Goal: Task Accomplishment & Management: Use online tool/utility

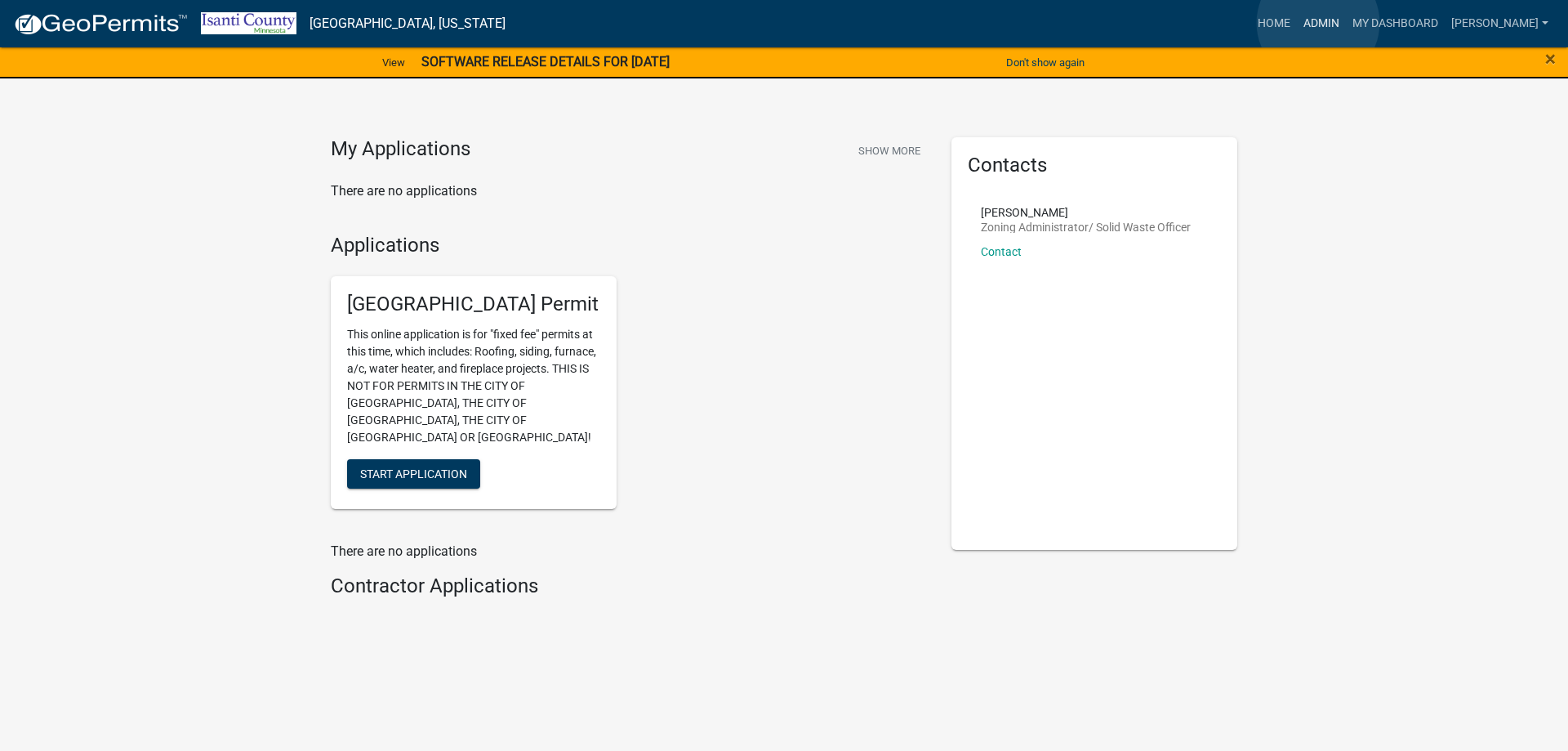
click at [1318, 23] on link "Admin" at bounding box center [1321, 23] width 49 height 31
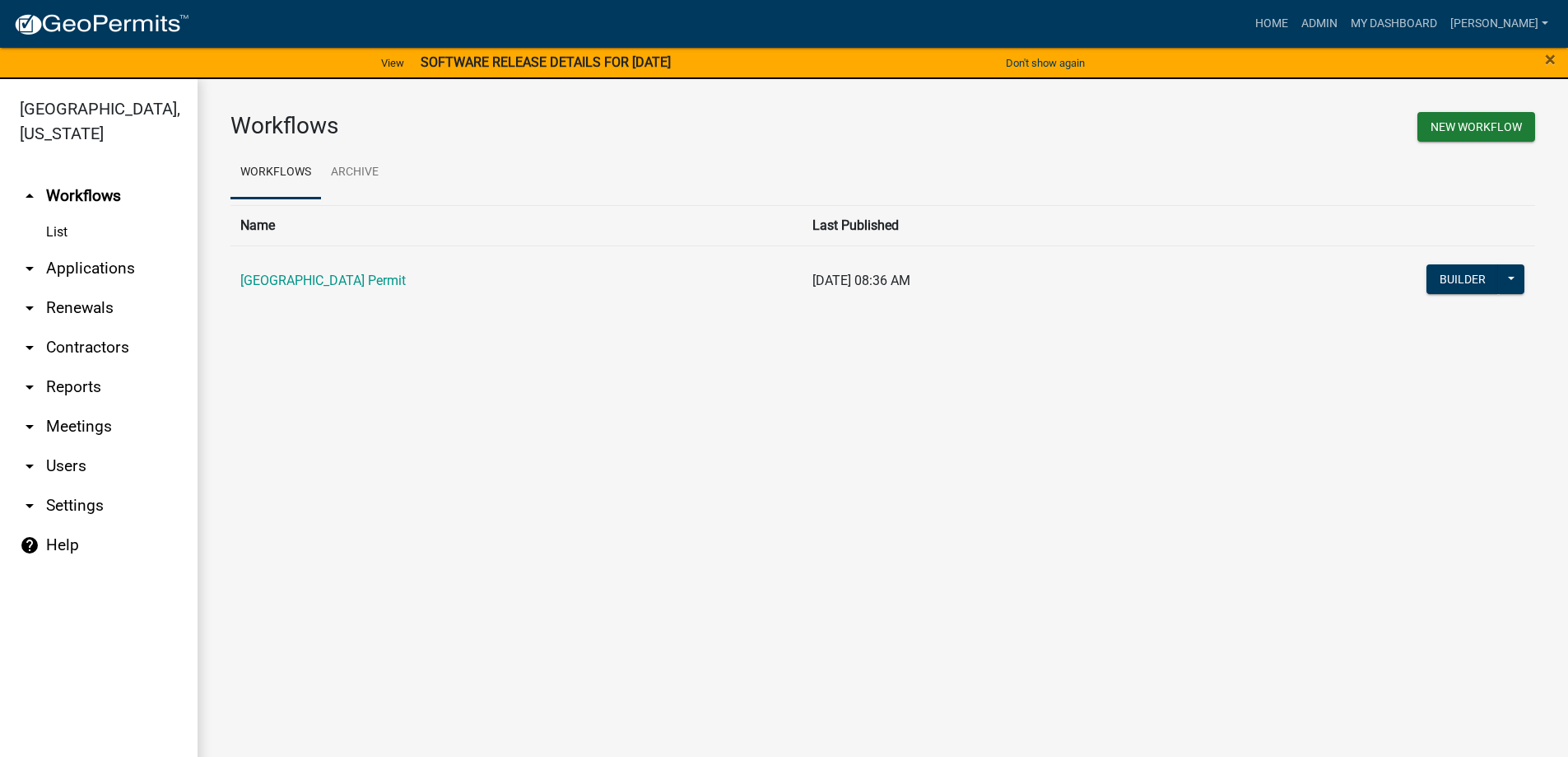
click at [381, 276] on link "[GEOGRAPHIC_DATA] Permit" at bounding box center [323, 280] width 166 height 15
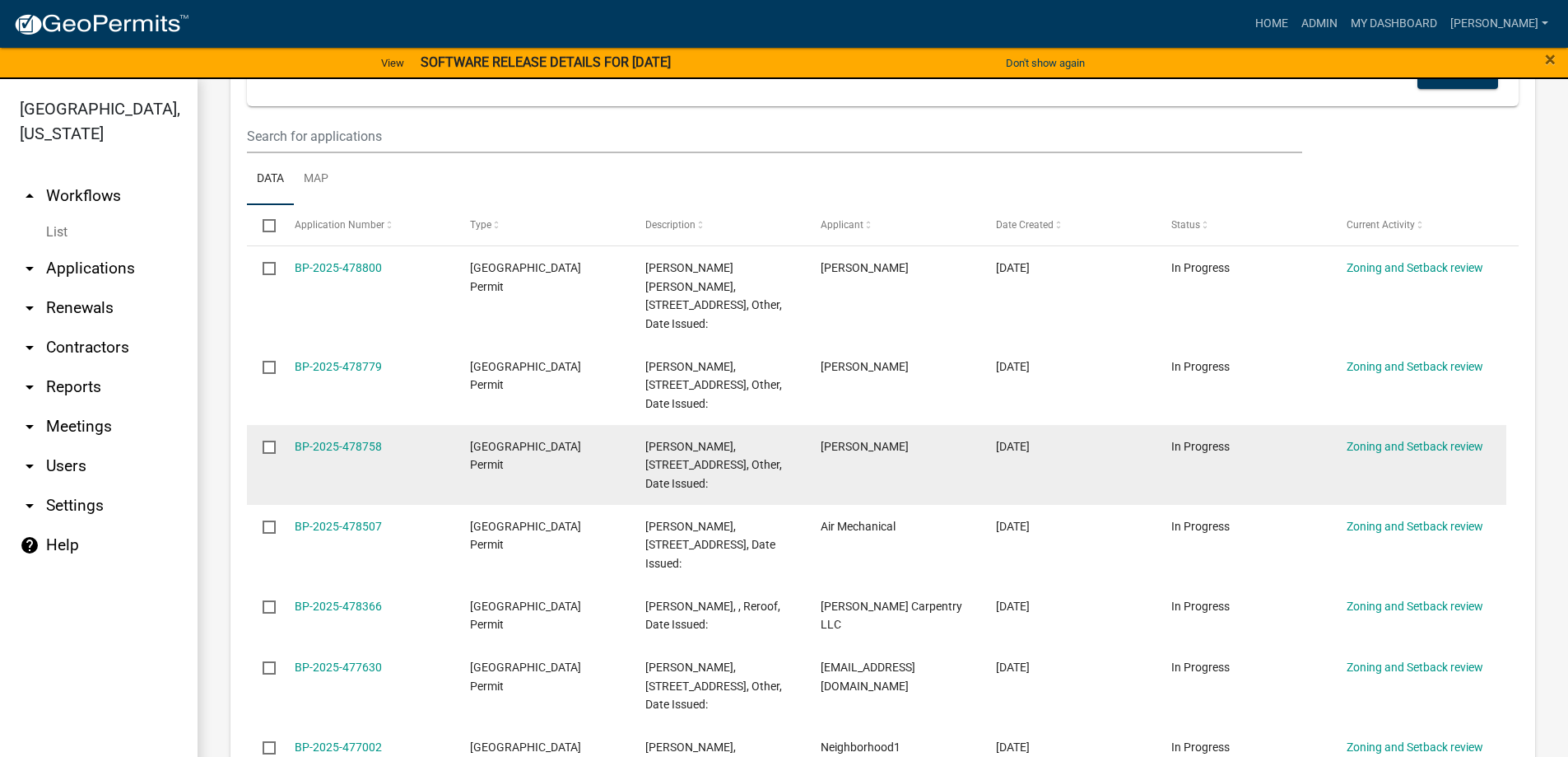
scroll to position [659, 0]
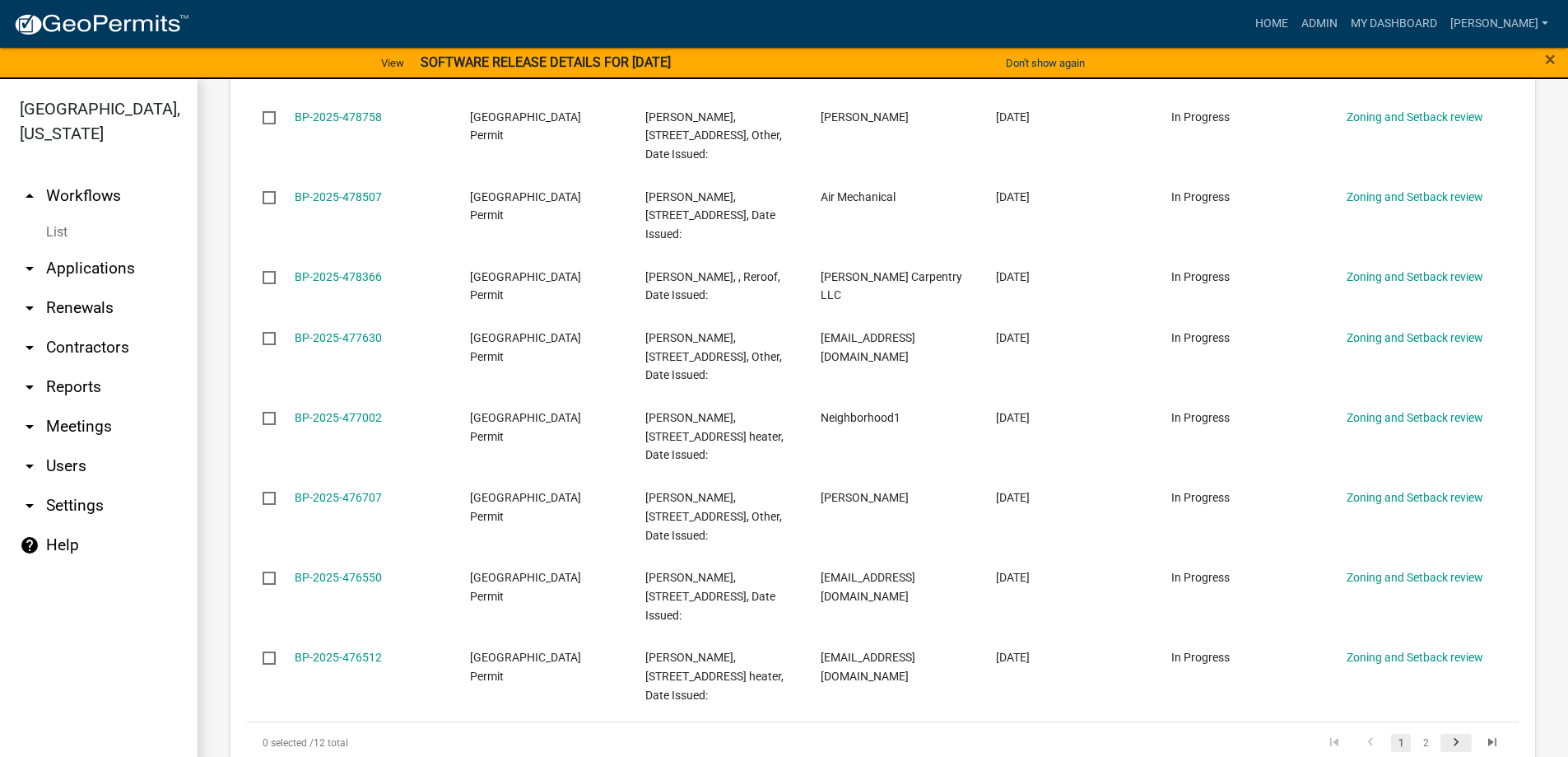
click at [1446, 734] on icon "go to next page" at bounding box center [1456, 744] width 22 height 20
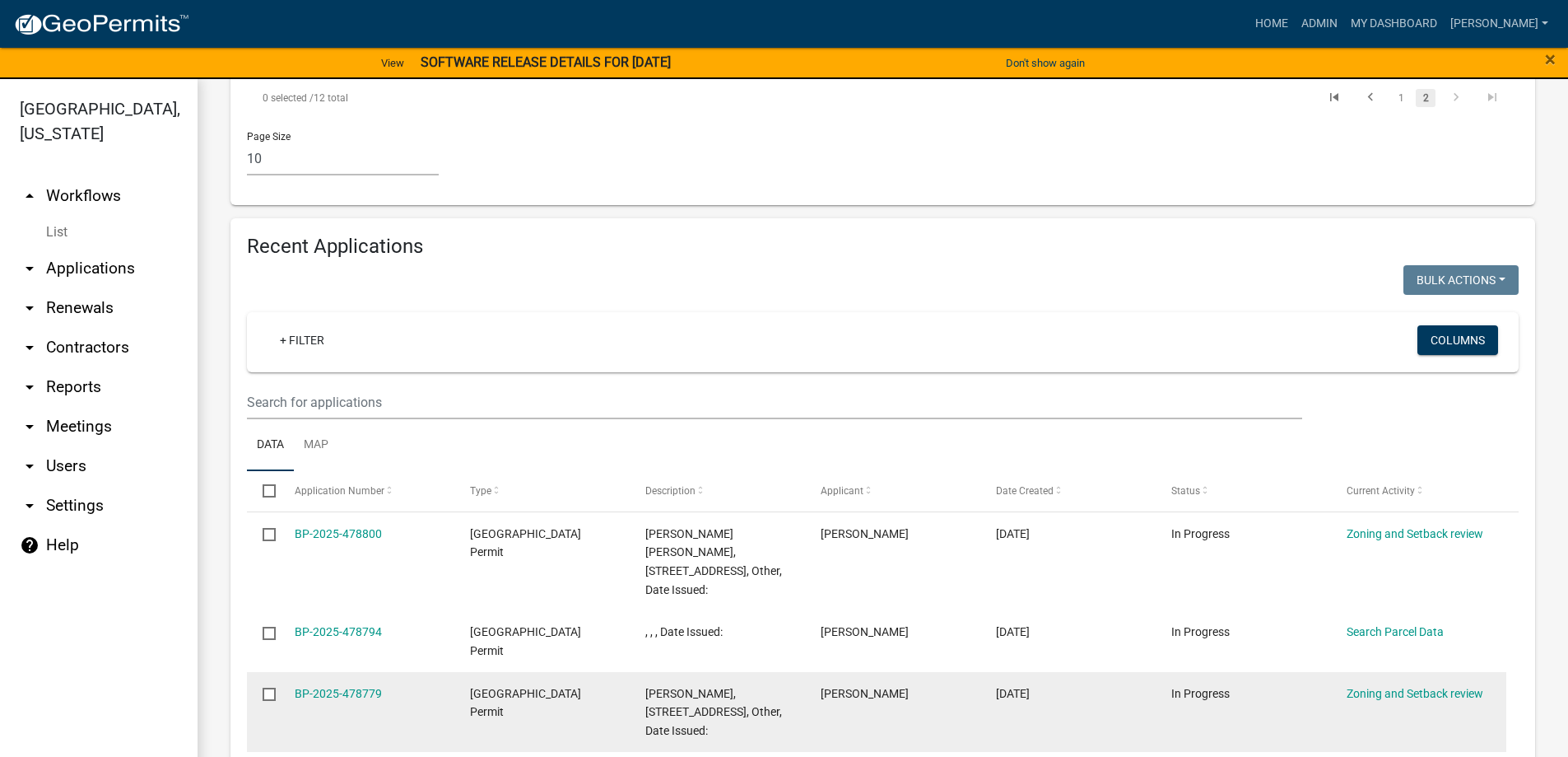
scroll to position [650, 0]
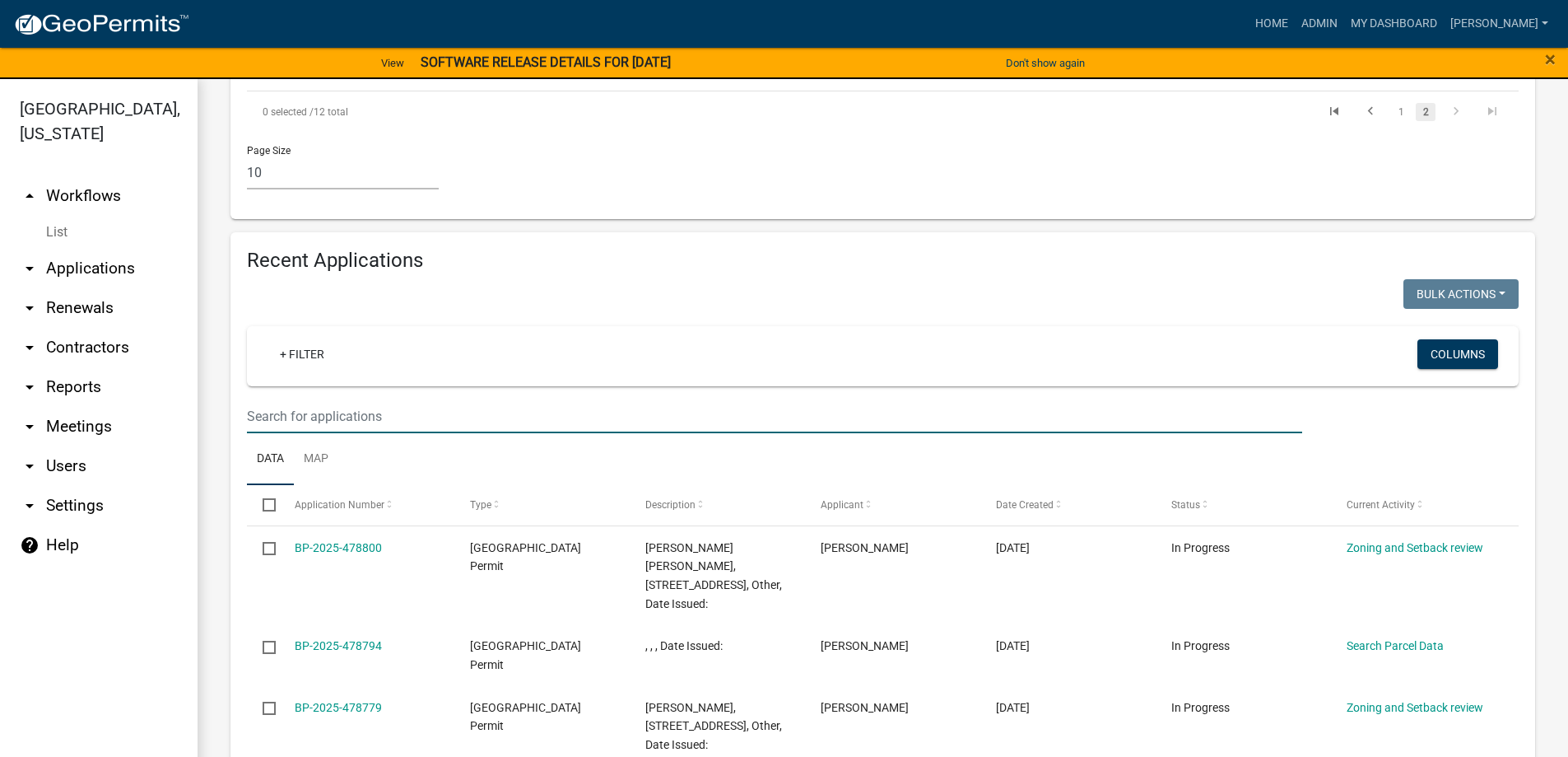
click at [360, 417] on input "text" at bounding box center [774, 417] width 1055 height 34
type input "1047"
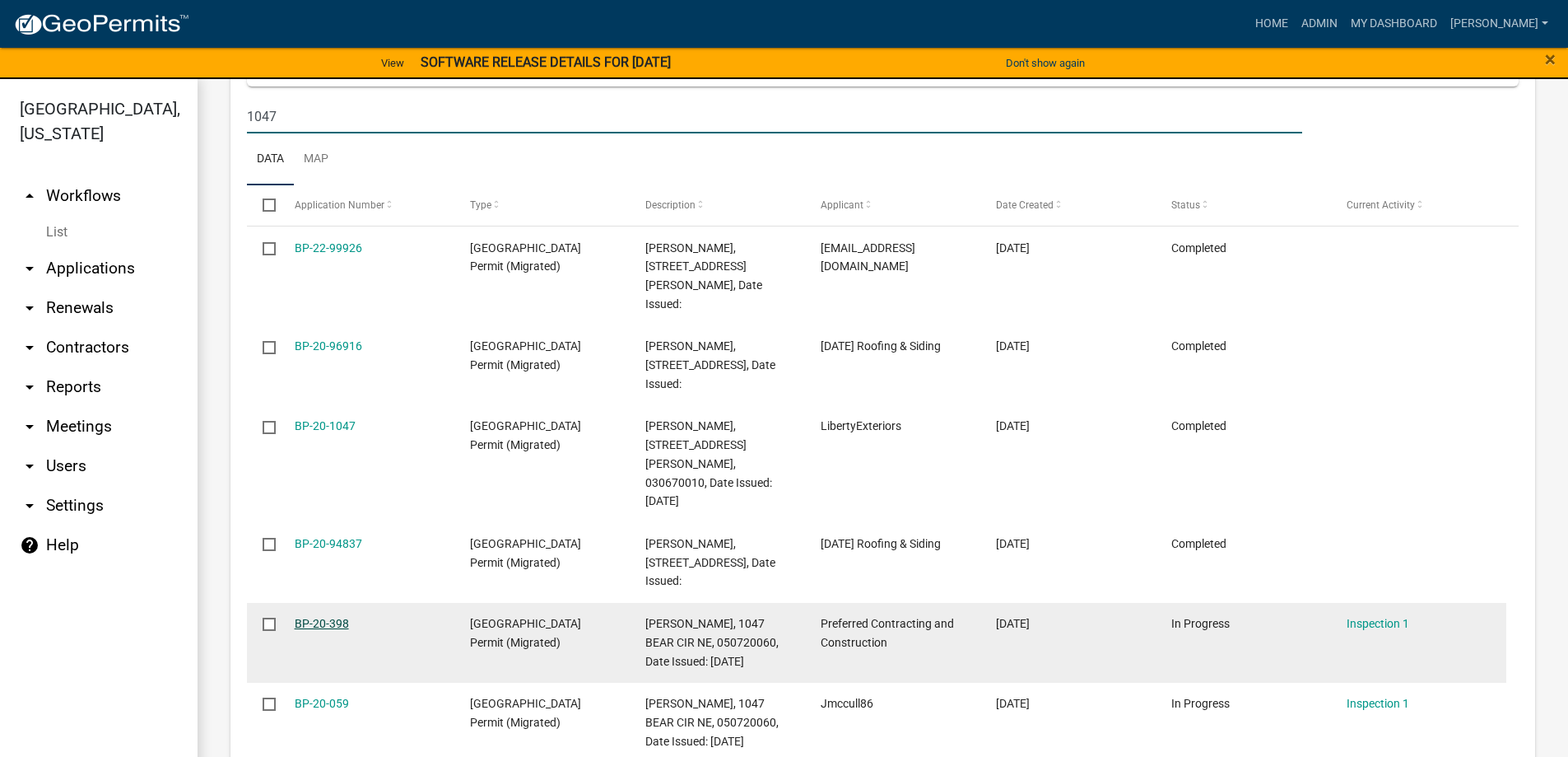
scroll to position [979, 0]
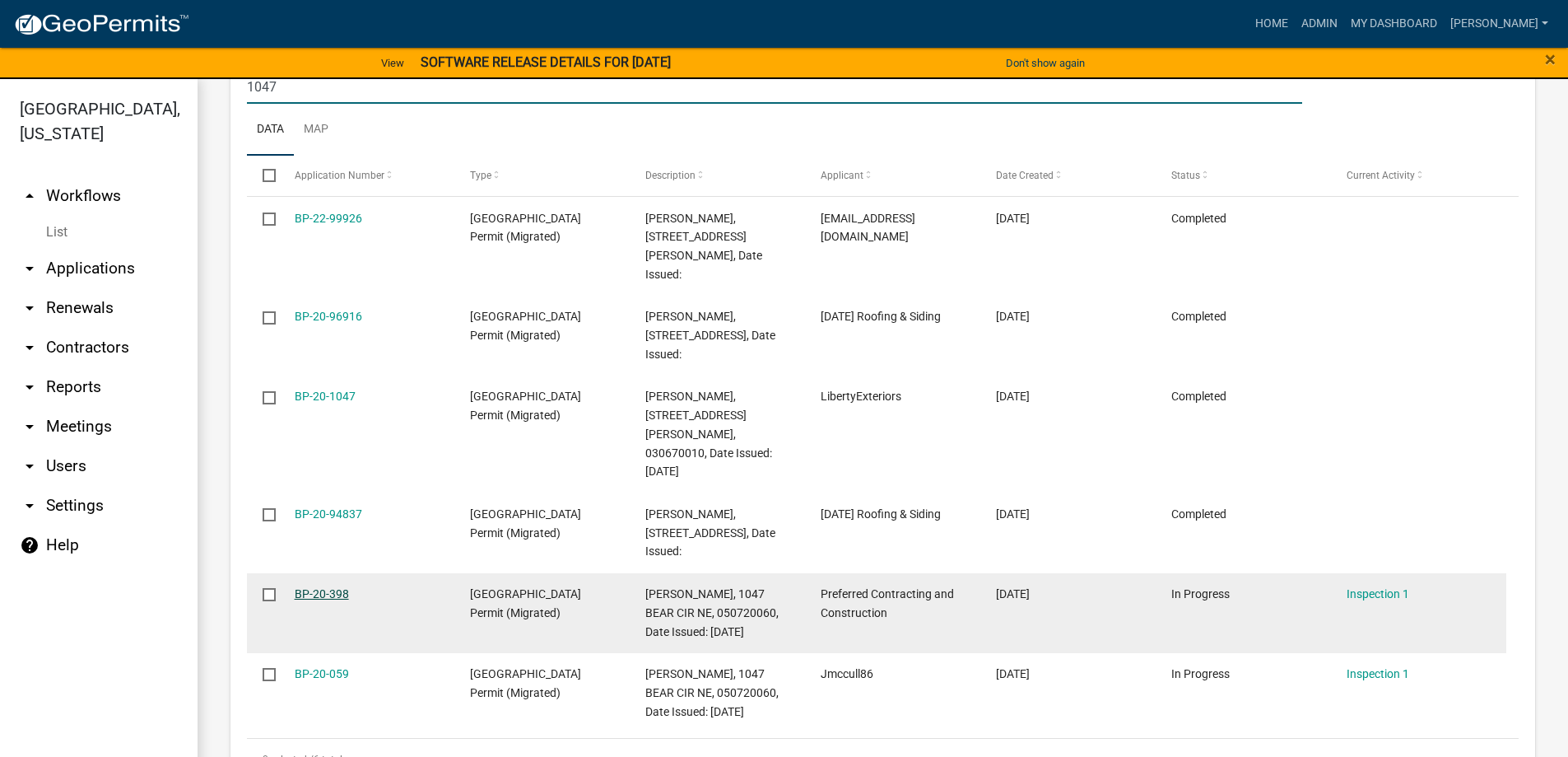
click at [319, 587] on link "BP-20-398" at bounding box center [322, 593] width 54 height 14
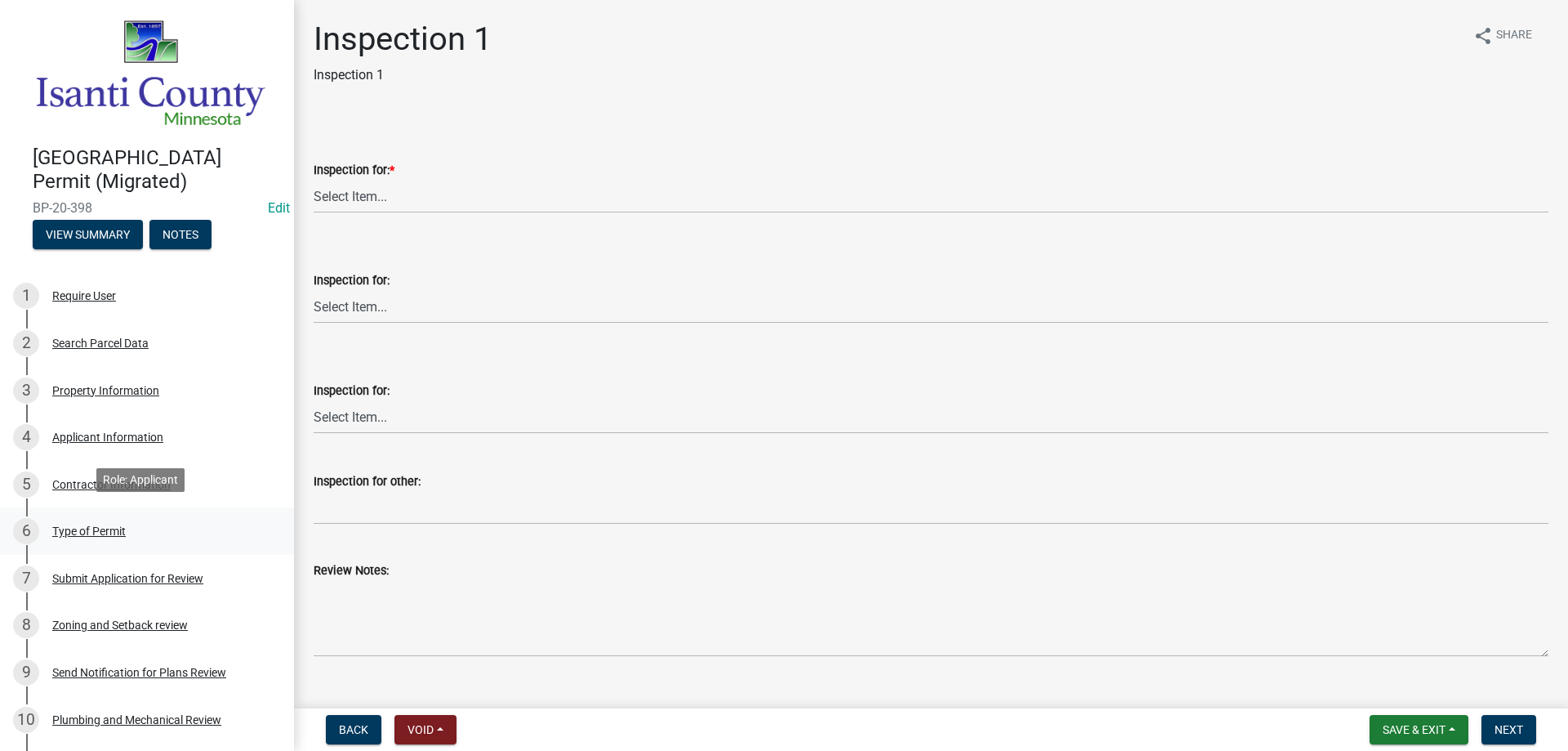
click at [125, 528] on div "Type of Permit" at bounding box center [89, 530] width 73 height 12
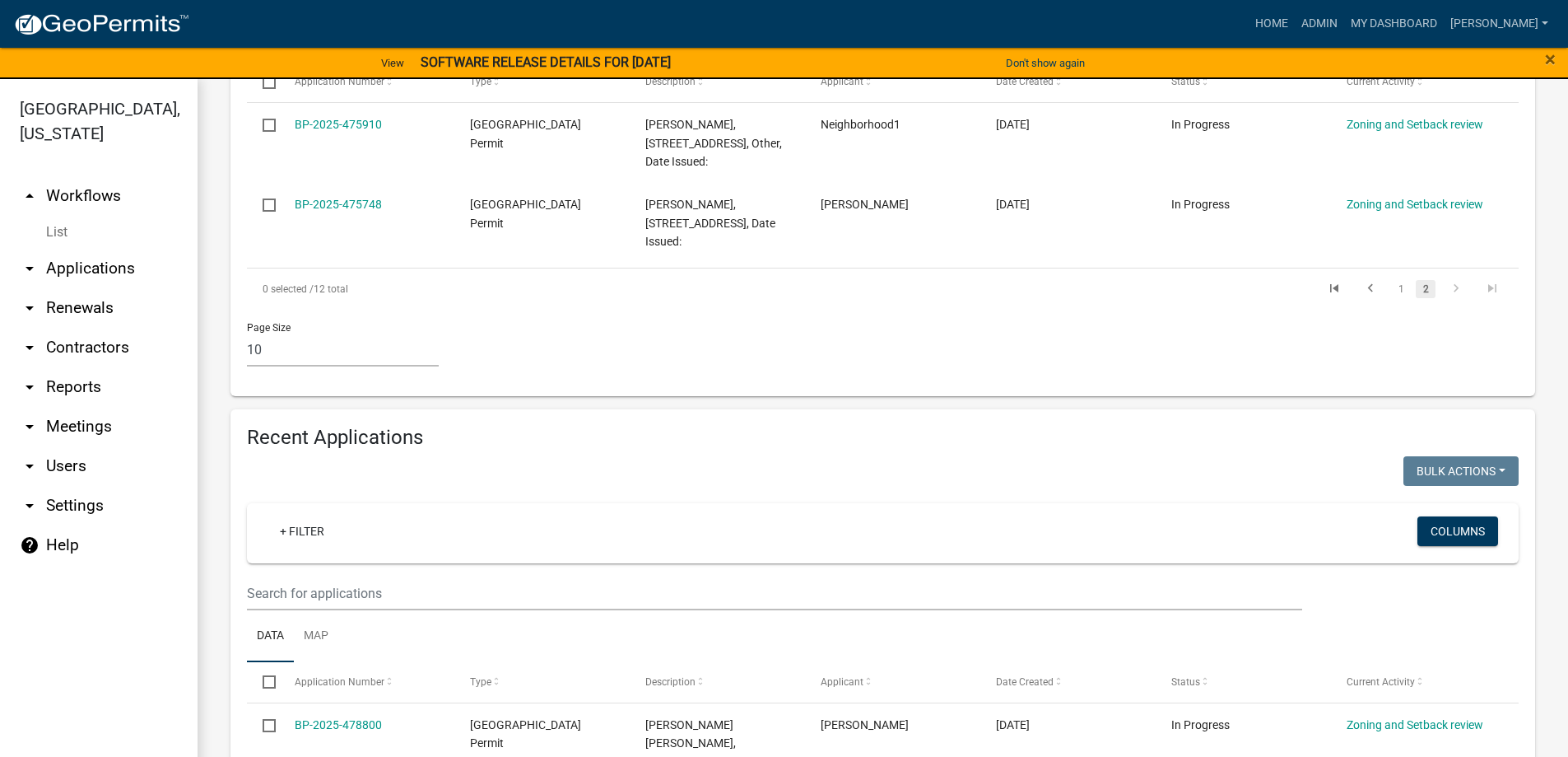
scroll to position [494, 0]
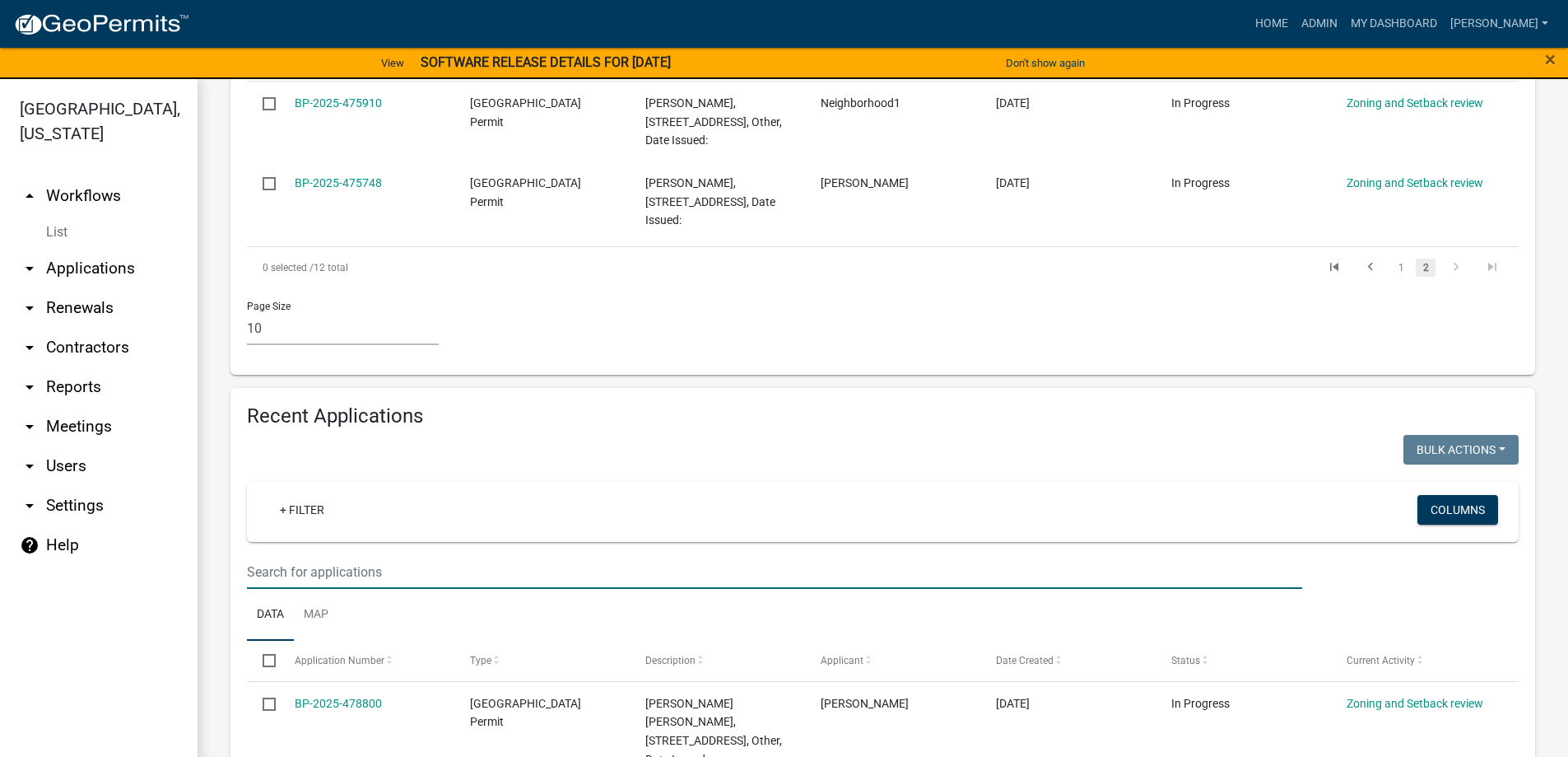
click at [300, 567] on input "text" at bounding box center [774, 572] width 1055 height 34
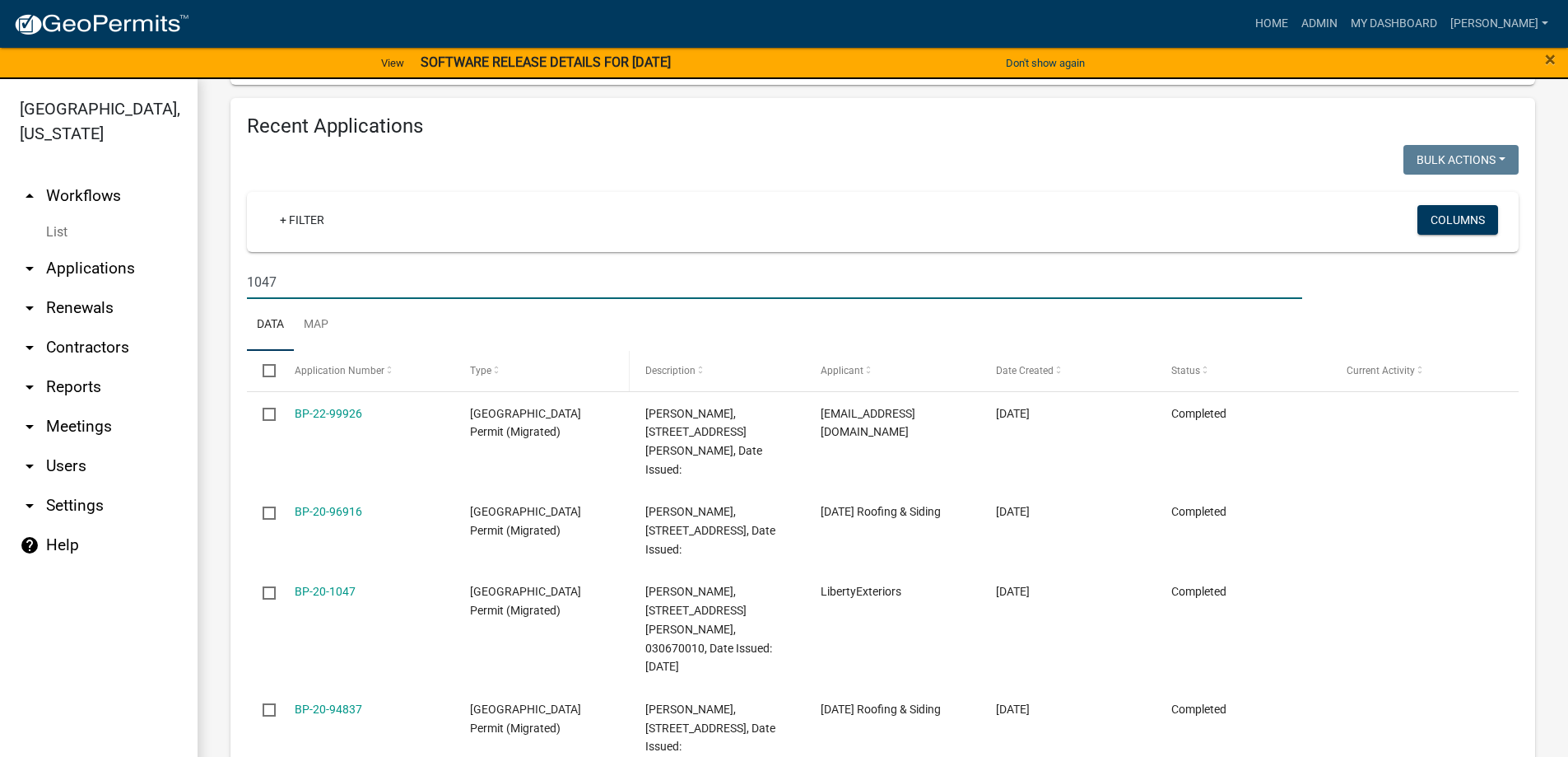
scroll to position [824, 0]
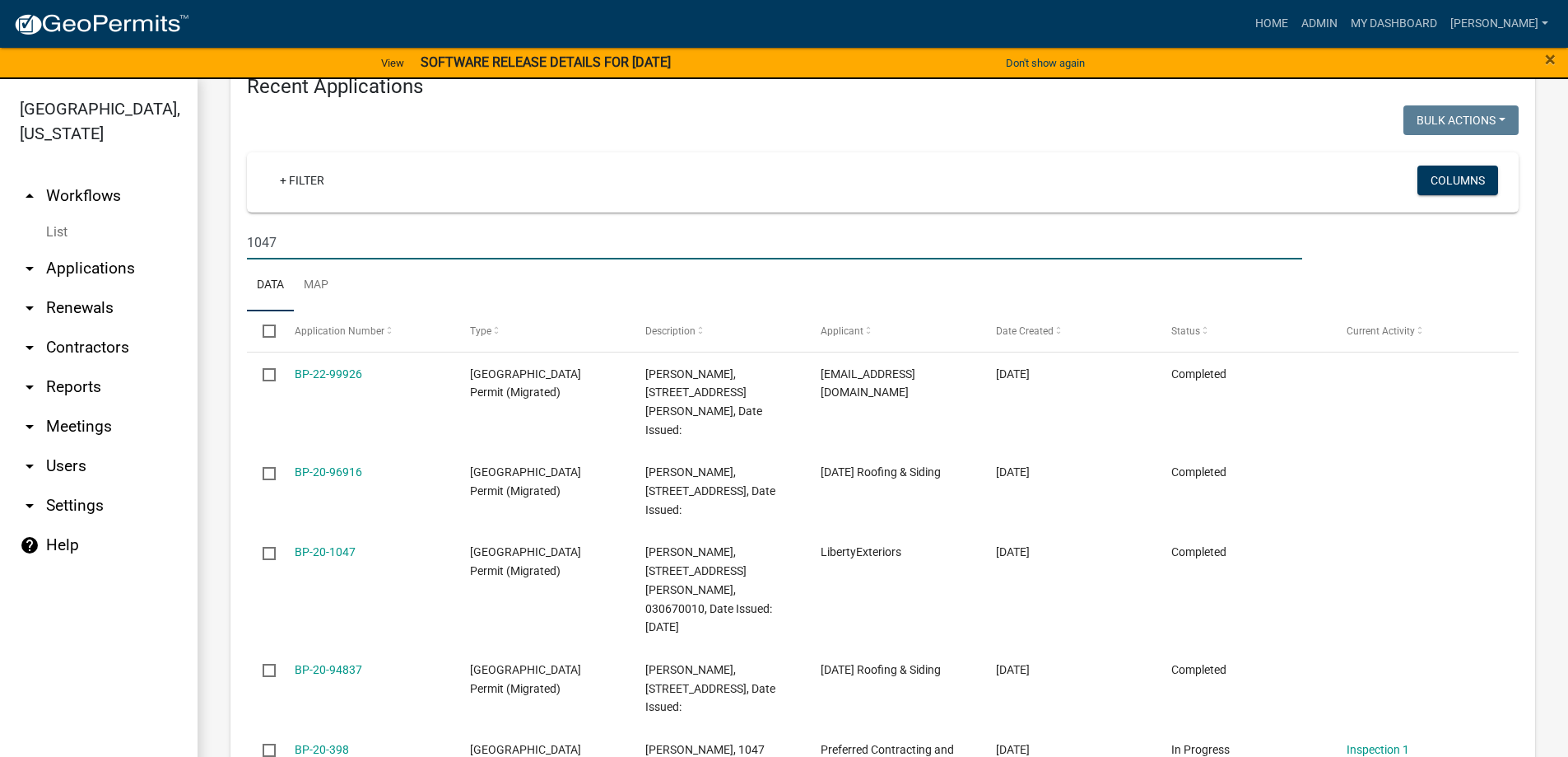
type input "1047"
